Goal: Task Accomplishment & Management: Use online tool/utility

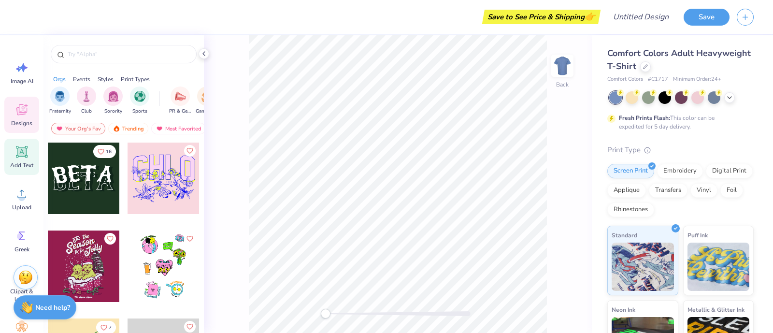
click at [23, 158] on icon at bounding box center [21, 151] width 14 height 14
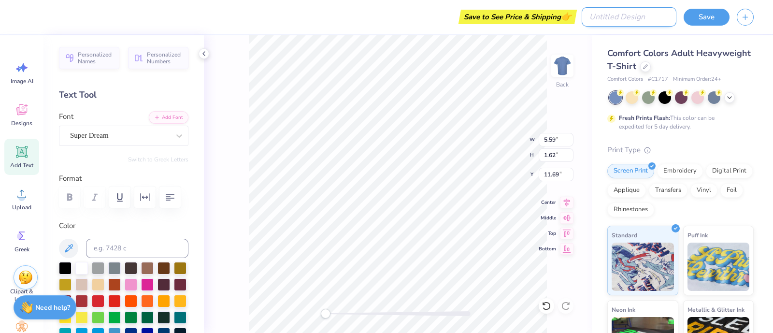
click at [644, 14] on input "Design Title" at bounding box center [629, 16] width 95 height 19
type input "test10"
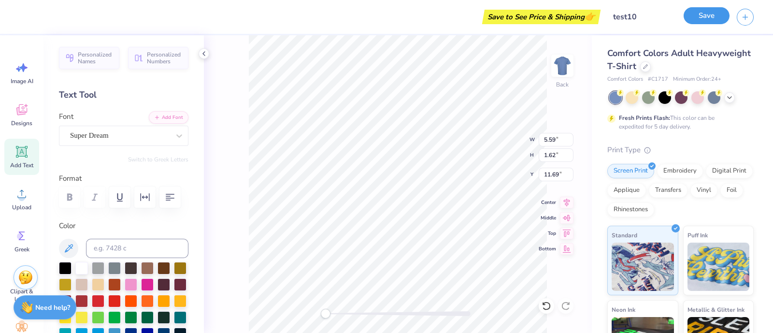
click at [710, 14] on button "Save" at bounding box center [707, 15] width 46 height 17
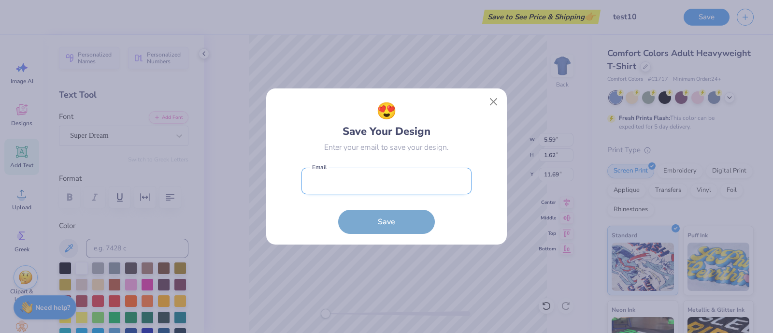
click at [370, 186] on input "email" at bounding box center [386, 181] width 170 height 27
type input "shefali.sharma@freshprints.com"
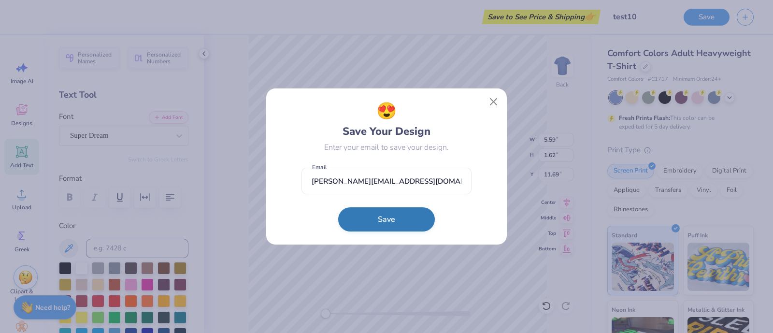
click at [380, 217] on button "Save" at bounding box center [386, 219] width 97 height 24
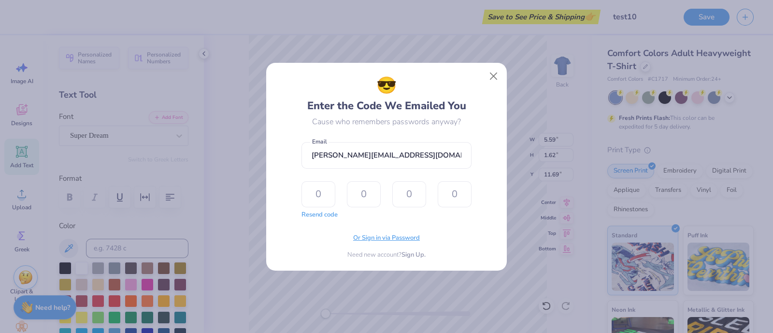
click at [381, 239] on span "Or Sign in via Password" at bounding box center [386, 238] width 67 height 10
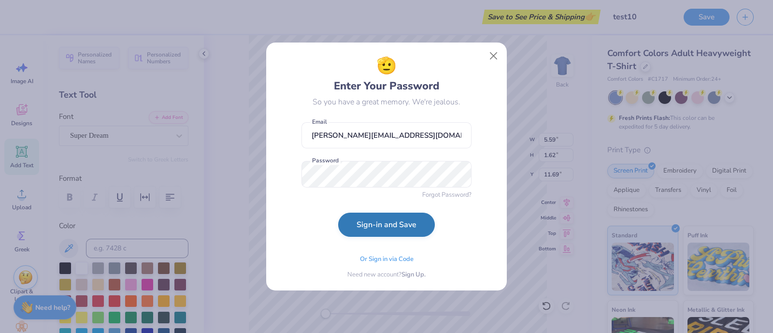
click at [395, 221] on button "Sign-in and Save" at bounding box center [386, 225] width 97 height 24
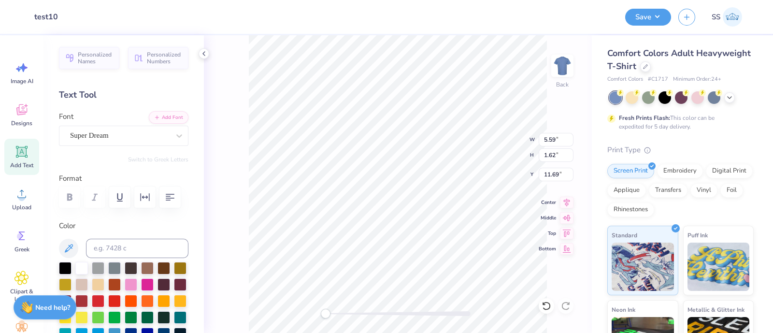
type input "12"
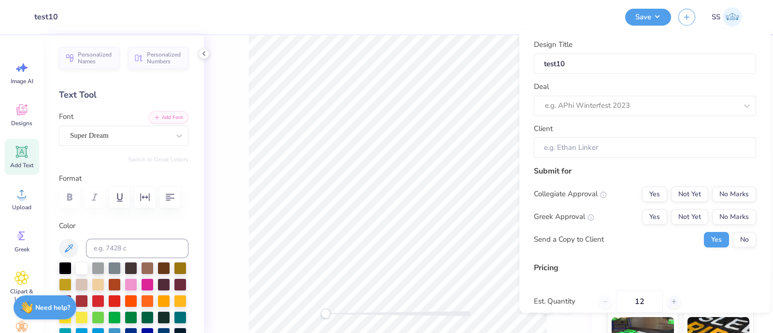
type input "$29.11"
click at [640, 103] on div at bounding box center [631, 105] width 173 height 13
click at [610, 130] on div "test shefali" at bounding box center [645, 131] width 215 height 16
type input "test she"
type input "Test Shef"
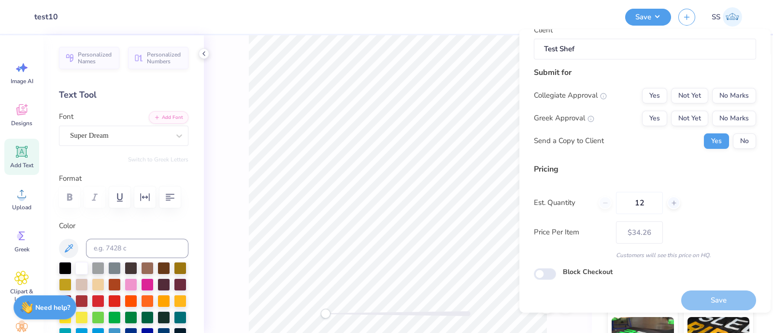
scroll to position [105, 0]
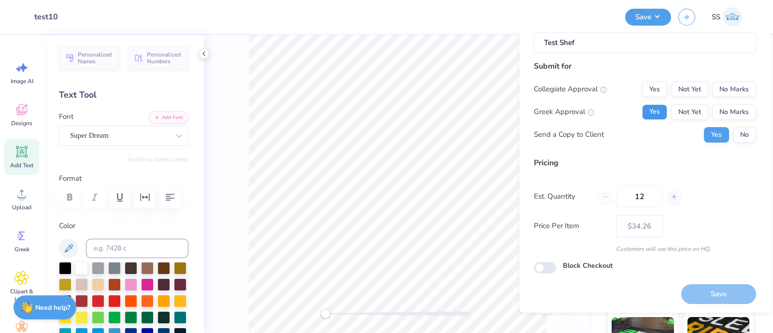
click at [645, 108] on button "Yes" at bounding box center [654, 111] width 25 height 15
click at [648, 87] on button "Yes" at bounding box center [654, 88] width 25 height 15
click at [704, 290] on button "Save" at bounding box center [718, 294] width 75 height 20
type input "$34.26"
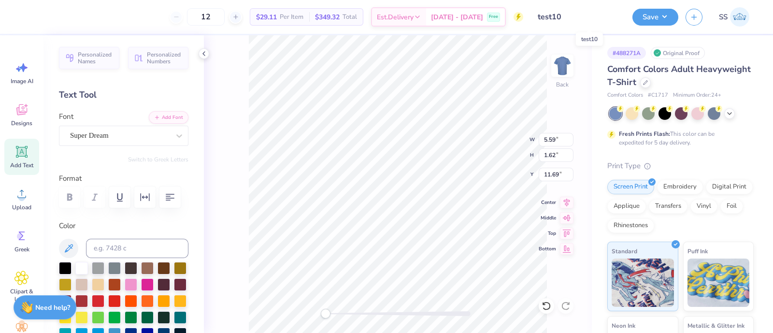
click at [581, 11] on input "test10" at bounding box center [578, 16] width 95 height 19
click at [554, 15] on input "test10" at bounding box center [578, 16] width 95 height 19
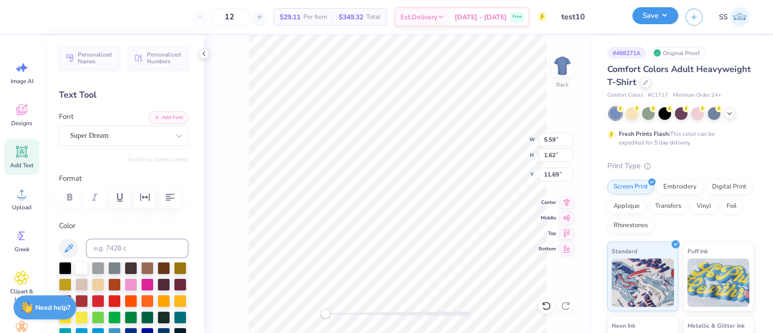
click at [665, 15] on button "Save" at bounding box center [655, 15] width 46 height 17
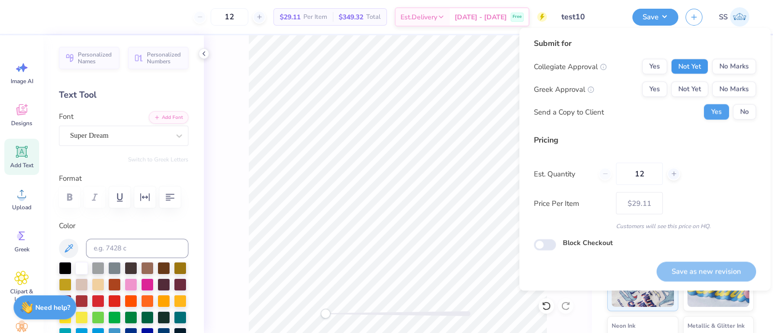
click at [691, 67] on button "Not Yet" at bounding box center [689, 66] width 37 height 15
click at [689, 86] on button "Not Yet" at bounding box center [689, 89] width 37 height 15
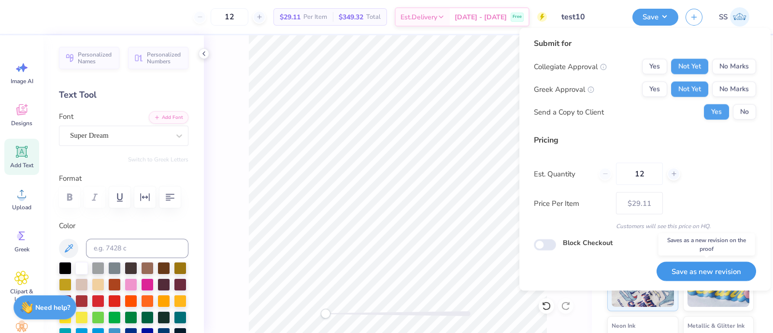
click at [710, 263] on button "Save as new revision" at bounding box center [707, 271] width 100 height 20
type input "$29.11"
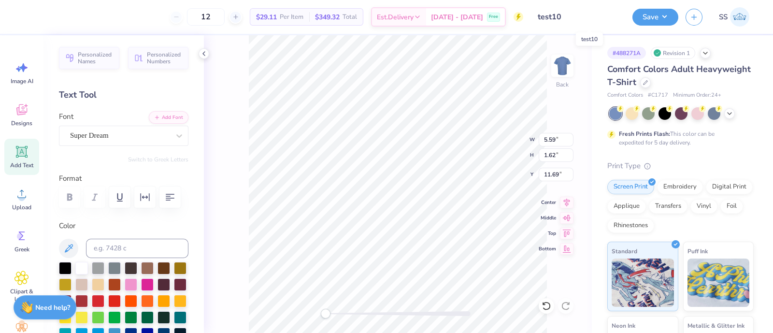
click at [572, 7] on input "test10" at bounding box center [578, 16] width 95 height 19
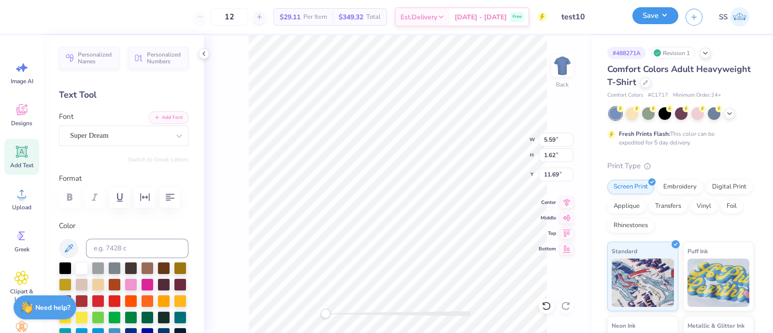
click at [663, 18] on button "Save" at bounding box center [655, 15] width 46 height 17
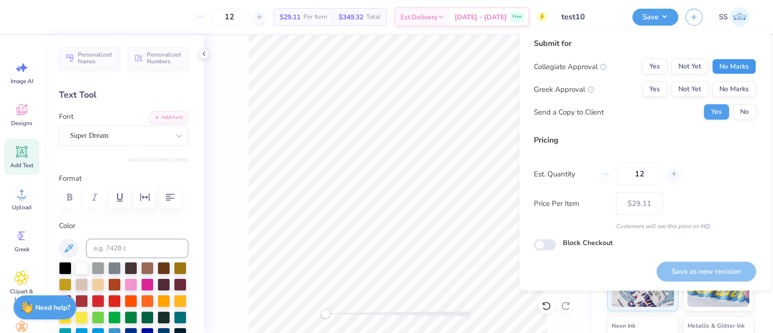
click at [737, 70] on button "No Marks" at bounding box center [734, 66] width 44 height 15
click at [737, 86] on button "No Marks" at bounding box center [734, 89] width 44 height 15
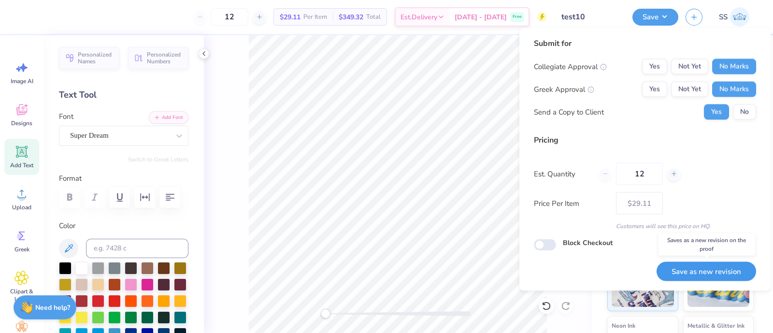
click at [697, 267] on button "Save as new revision" at bounding box center [707, 271] width 100 height 20
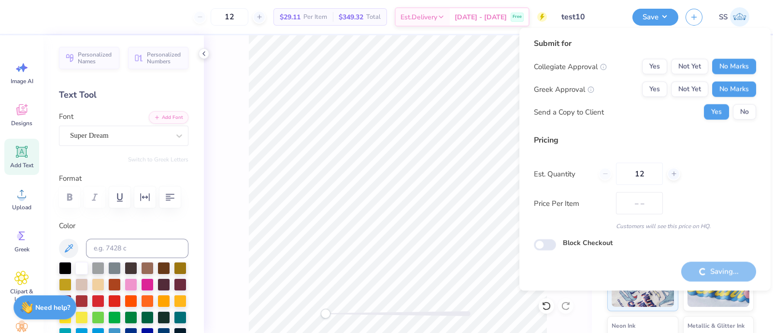
type input "$29.11"
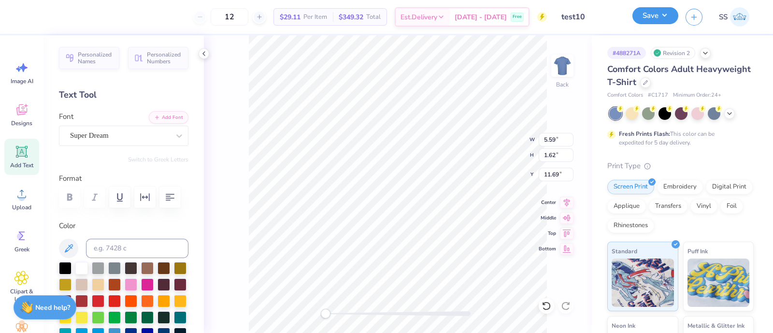
click at [667, 18] on button "Save" at bounding box center [655, 15] width 46 height 17
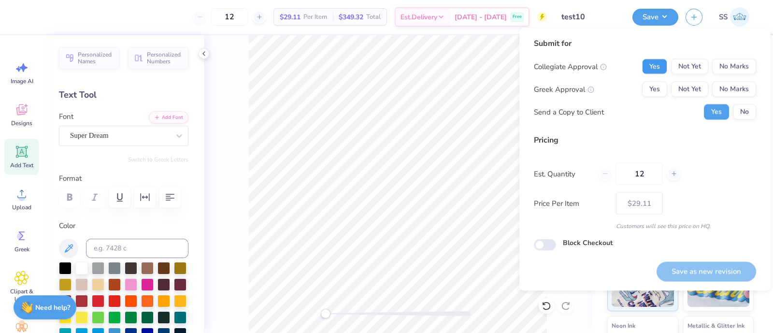
click at [663, 68] on button "Yes" at bounding box center [654, 66] width 25 height 15
click at [660, 85] on button "Yes" at bounding box center [654, 89] width 25 height 15
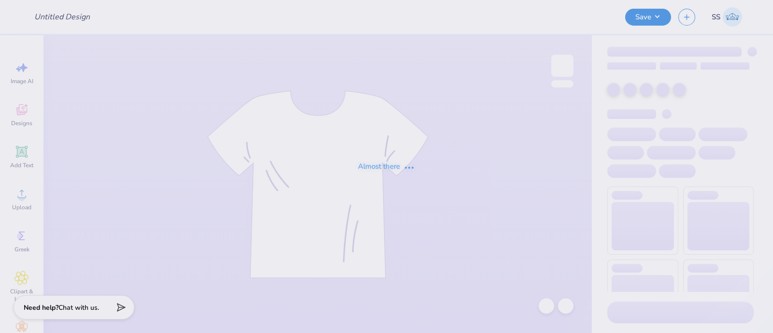
type input "test10"
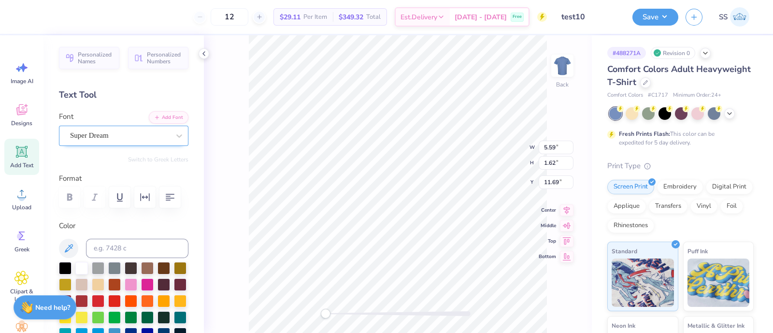
click at [92, 132] on div "Super Dream" at bounding box center [119, 135] width 101 height 15
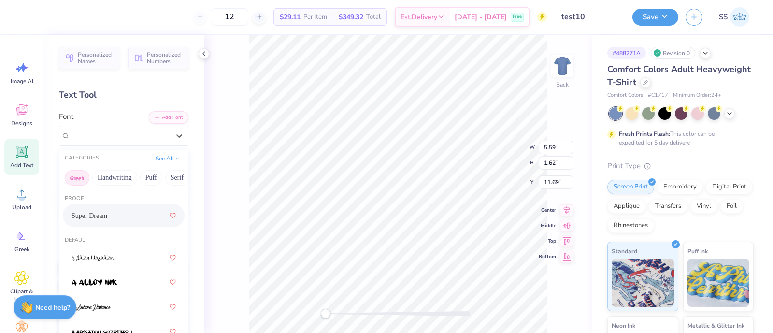
click at [77, 178] on button "Greek" at bounding box center [77, 177] width 25 height 15
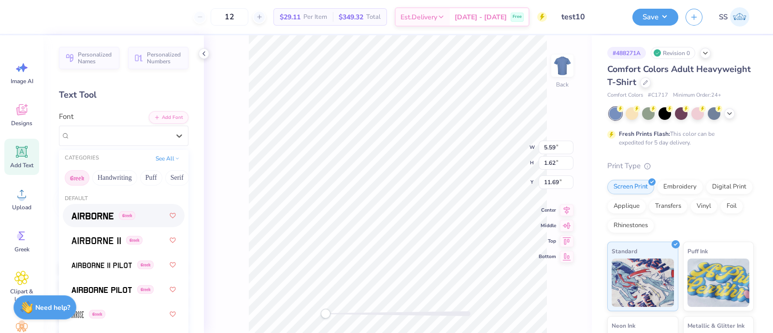
click at [98, 211] on span at bounding box center [93, 216] width 42 height 10
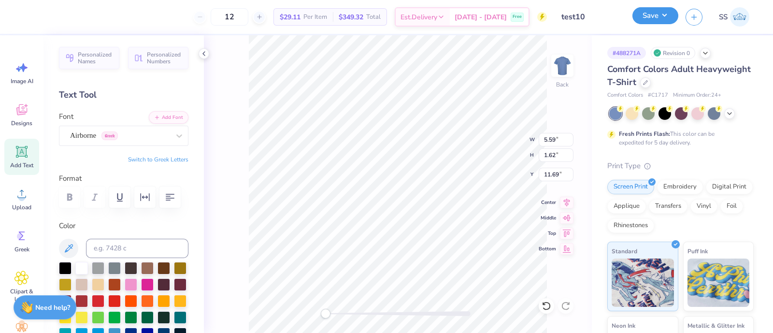
click at [660, 13] on button "Save" at bounding box center [655, 15] width 46 height 17
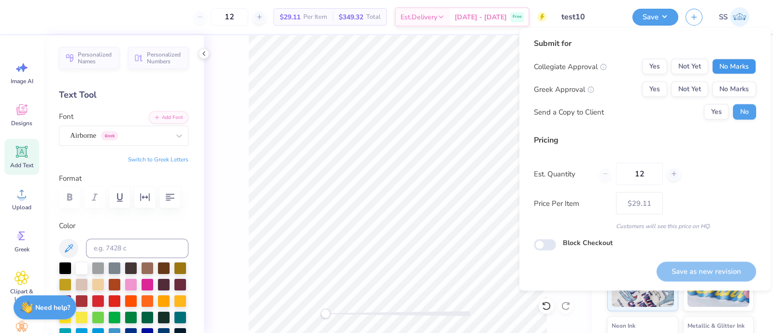
click at [731, 69] on button "No Marks" at bounding box center [734, 66] width 44 height 15
click at [731, 88] on button "No Marks" at bounding box center [734, 89] width 44 height 15
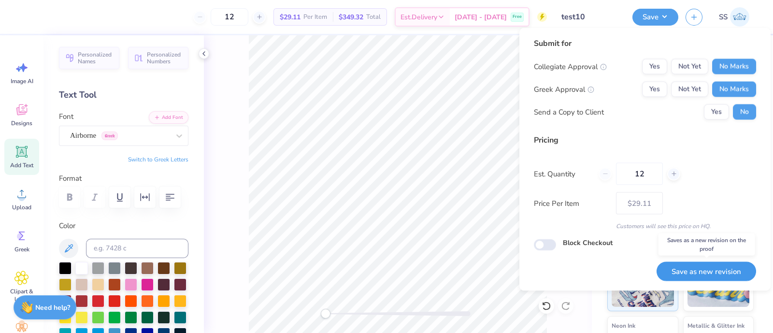
click at [705, 266] on button "Save as new revision" at bounding box center [707, 271] width 100 height 20
type input "$29.11"
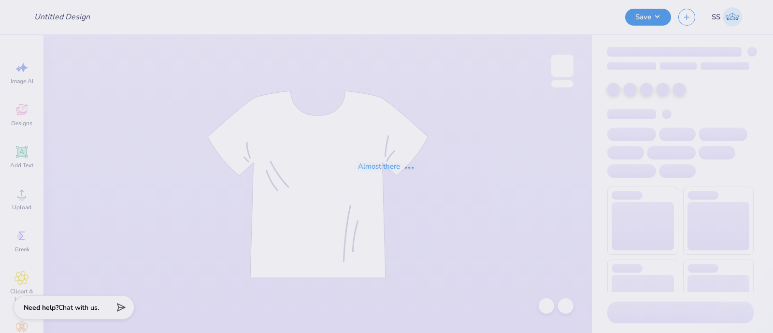
type input "test10"
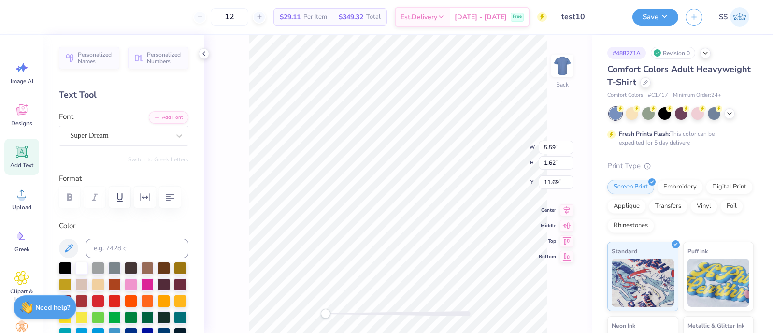
scroll to position [10, 1]
type textarea "TEXTtt"
click at [650, 22] on button "Save" at bounding box center [655, 15] width 46 height 17
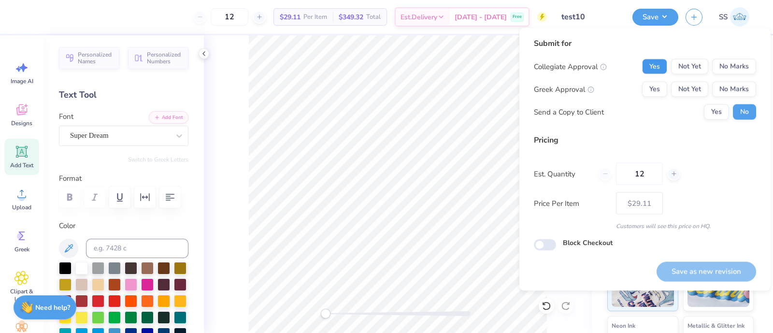
click at [665, 67] on button "Yes" at bounding box center [654, 66] width 25 height 15
click at [660, 84] on button "Yes" at bounding box center [654, 89] width 25 height 15
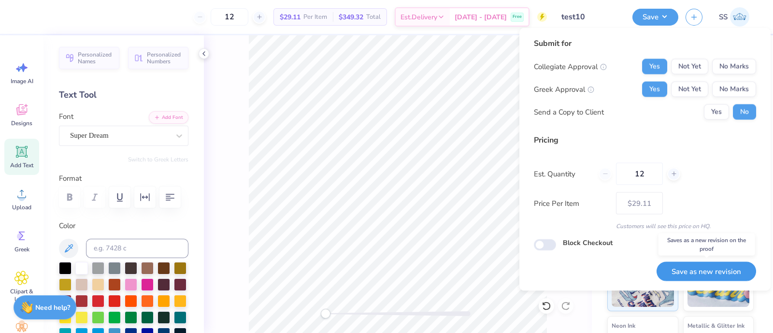
click at [692, 268] on button "Save as new revision" at bounding box center [707, 271] width 100 height 20
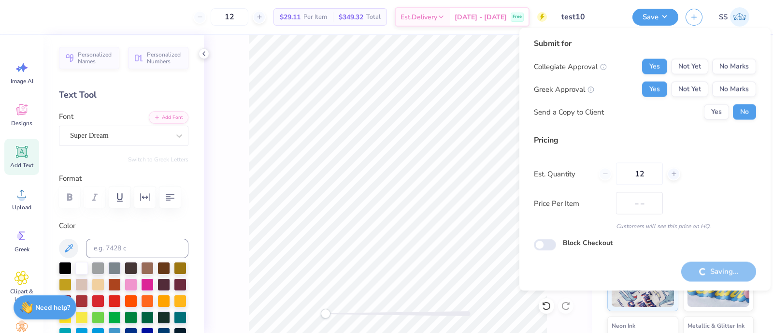
type input "$29.11"
